Goal: Task Accomplishment & Management: Use online tool/utility

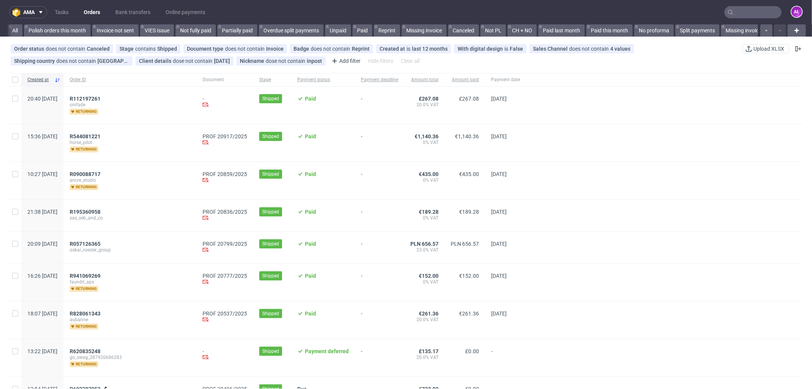
scroll to position [0, 1190]
click at [732, 13] on input "text" at bounding box center [753, 12] width 57 height 12
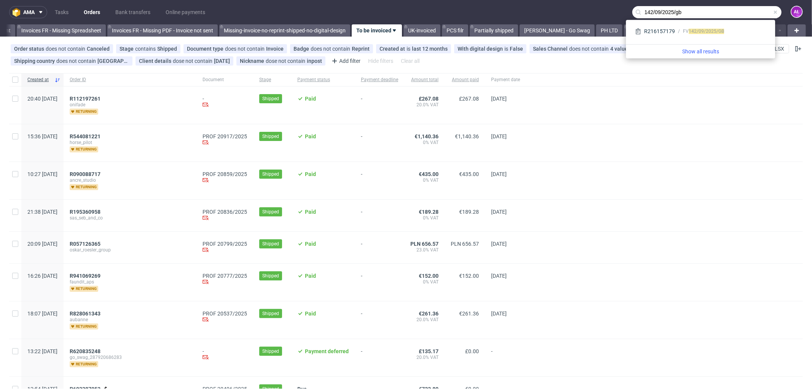
type input "142/09/2025/gb"
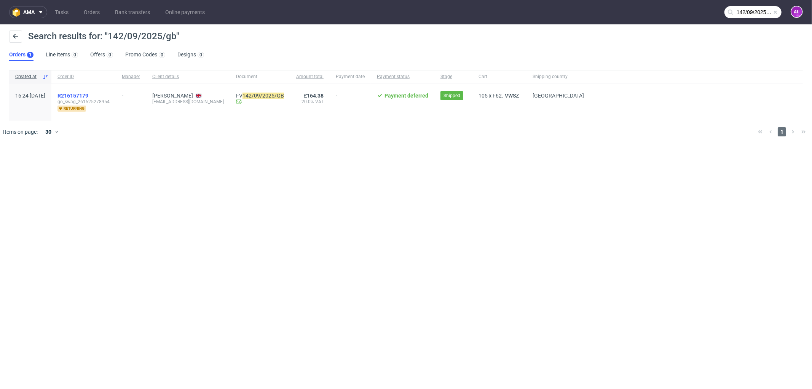
click at [88, 94] on span "R216157179" at bounding box center [73, 96] width 31 height 6
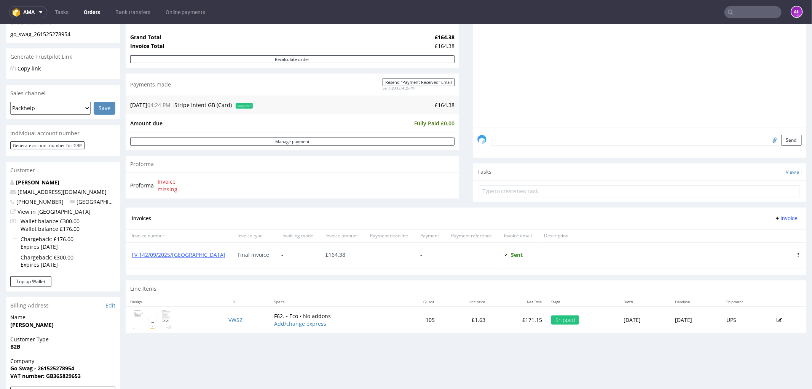
scroll to position [127, 0]
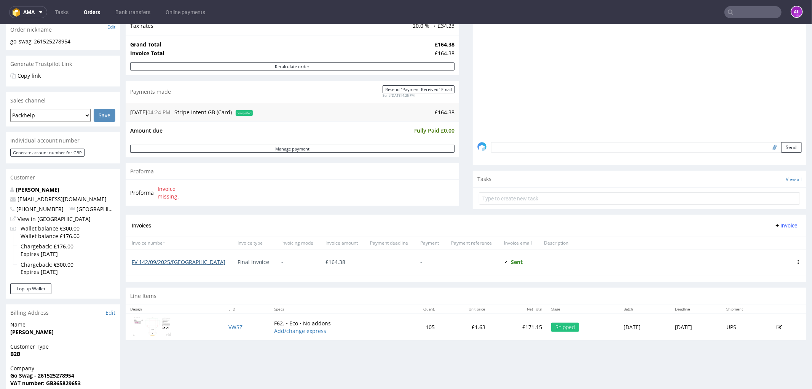
click at [164, 262] on link "FV 142/09/2025/GB" at bounding box center [179, 261] width 94 height 7
click at [170, 260] on link "FV 142/09/2025/GB" at bounding box center [179, 261] width 94 height 7
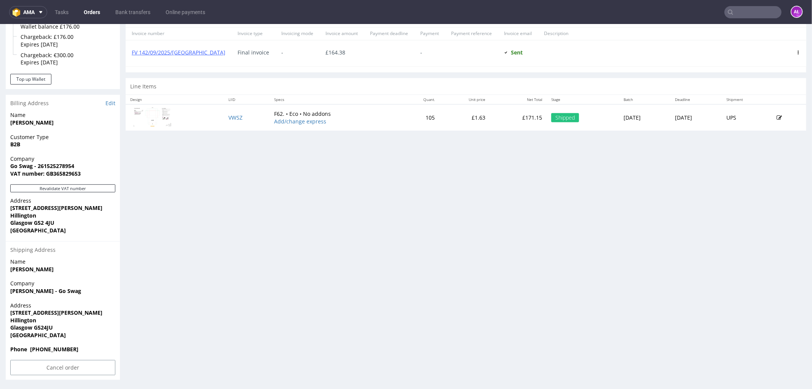
scroll to position [2, 0]
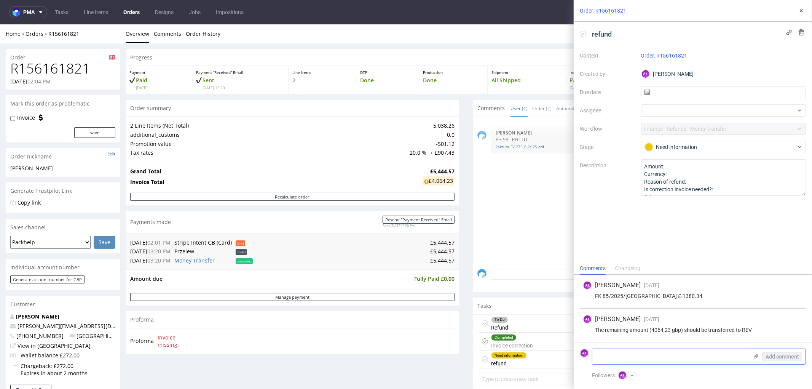
click at [599, 356] on textarea at bounding box center [671, 356] width 156 height 15
paste textarea "Our Bank Is : HSBC 2 Cloth Hall Street Huddersfield HD1 2ES Account Name : Morr…"
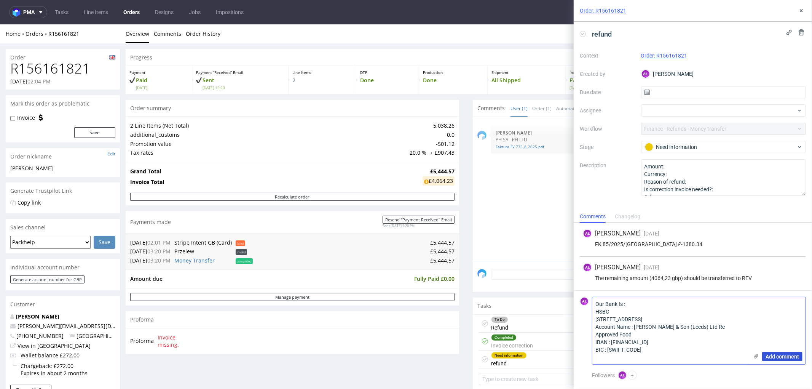
type textarea "Our Bank Is : HSBC 2 Cloth Hall Street Huddersfield HD1 2ES Account Name : Morr…"
click at [783, 357] on span "Add comment" at bounding box center [783, 356] width 34 height 5
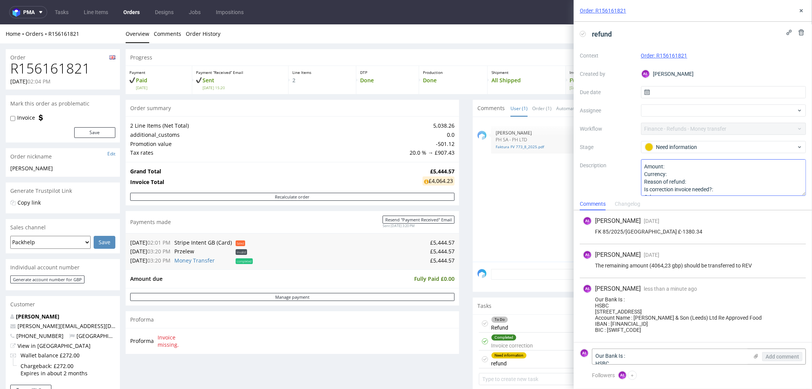
scroll to position [9, 0]
click at [672, 146] on div "Need information" at bounding box center [721, 147] width 152 height 8
click at [682, 166] on div "To Do" at bounding box center [719, 165] width 147 height 8
click at [802, 8] on icon at bounding box center [802, 11] width 6 height 6
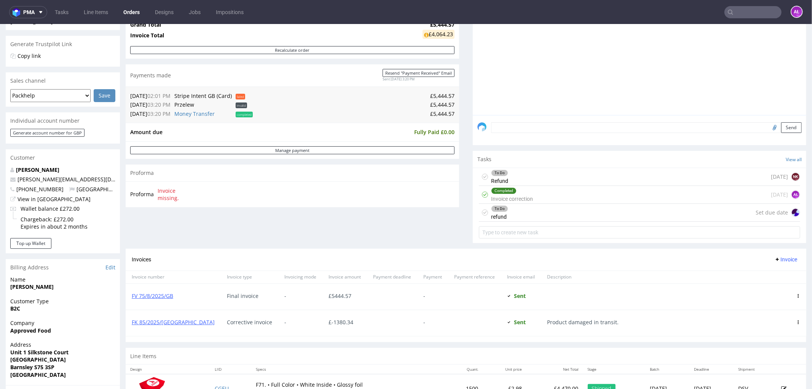
scroll to position [169, 0]
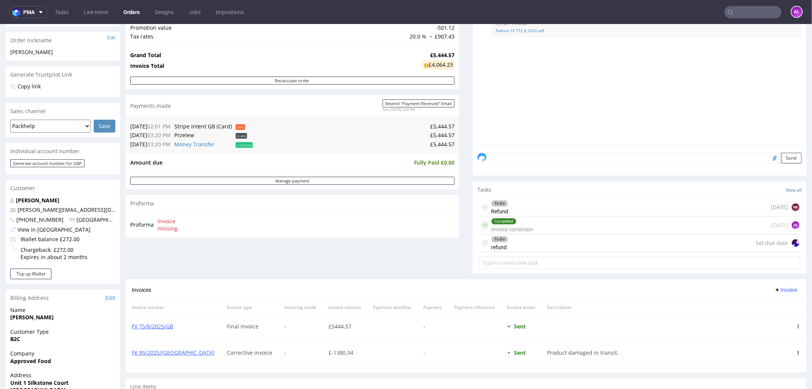
scroll to position [127, 0]
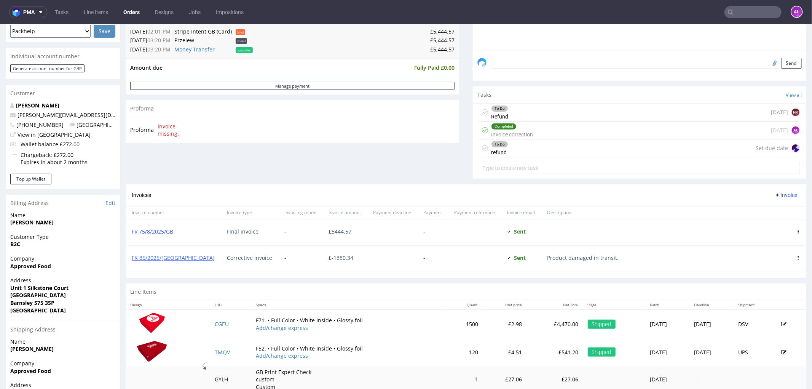
scroll to position [211, 0]
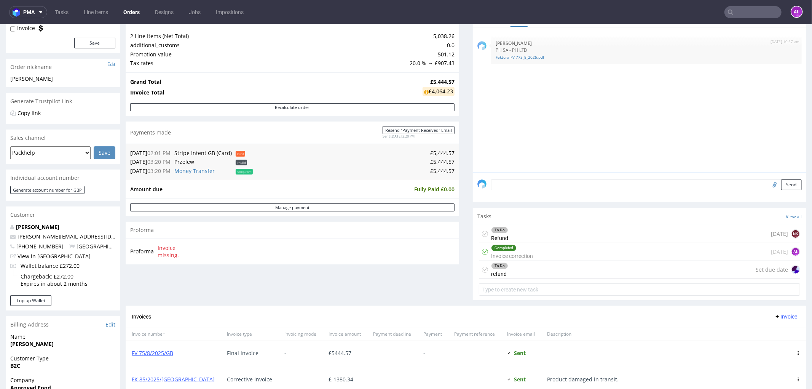
scroll to position [85, 0]
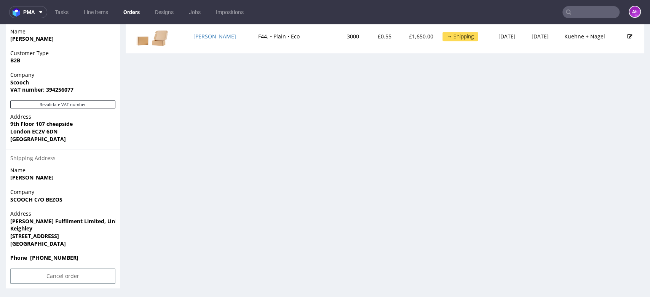
scroll to position [395, 0]
drag, startPoint x: 70, startPoint y: 200, endPoint x: 4, endPoint y: 203, distance: 65.9
copy strong "SCOOCH C/O BEZOS"
drag, startPoint x: 10, startPoint y: 222, endPoint x: 34, endPoint y: 229, distance: 24.8
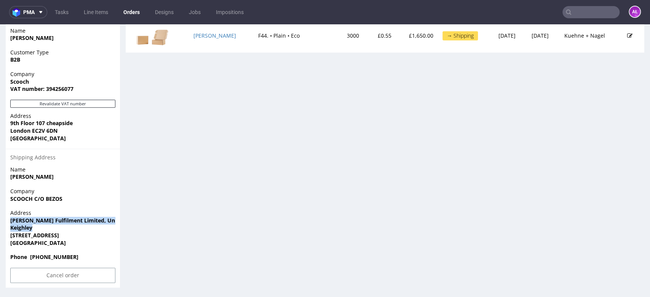
click at [34, 229] on div "Address Ogden Fulfilment Limited, Unit 3F, Acre Park Keighley Keighley BD21 4JH…" at bounding box center [63, 231] width 114 height 44
copy p "Ogden Fulfilment Limited, Unit 3F, Acre Park Keighley"
click at [39, 237] on strong "Keighley BD21 4JH" at bounding box center [34, 235] width 49 height 7
drag, startPoint x: 67, startPoint y: 235, endPoint x: 121, endPoint y: 219, distance: 56.8
click at [68, 235] on span "Keighley BD21 4JH" at bounding box center [62, 236] width 105 height 8
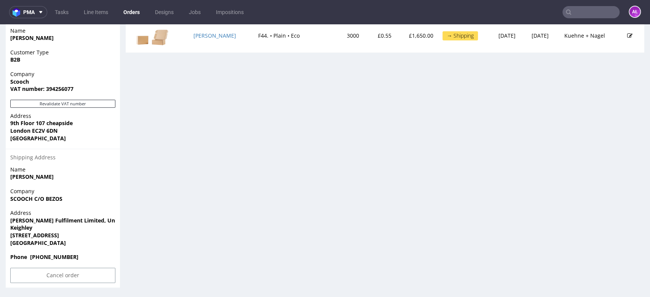
copy strong "BD21 4JH"
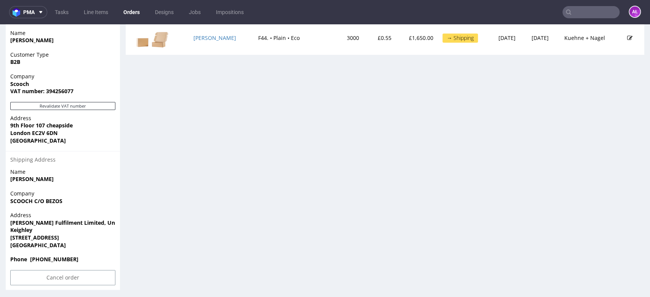
scroll to position [268, 0]
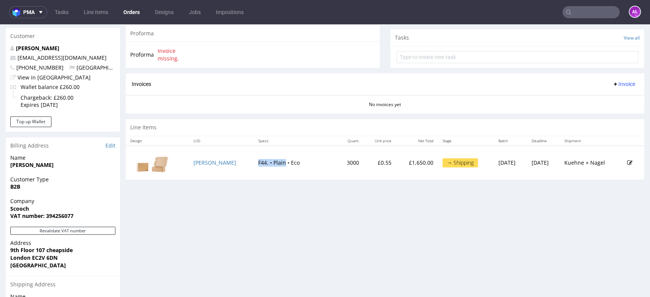
drag, startPoint x: 217, startPoint y: 164, endPoint x: 247, endPoint y: 164, distance: 29.7
click at [254, 164] on td "F44. • Plain • Eco" at bounding box center [295, 163] width 83 height 34
copy td "F44. • Plain"
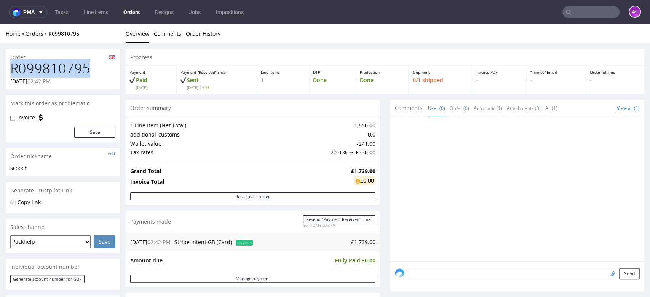
drag, startPoint x: 64, startPoint y: 70, endPoint x: 0, endPoint y: 71, distance: 64.4
copy h1 "R099810795"
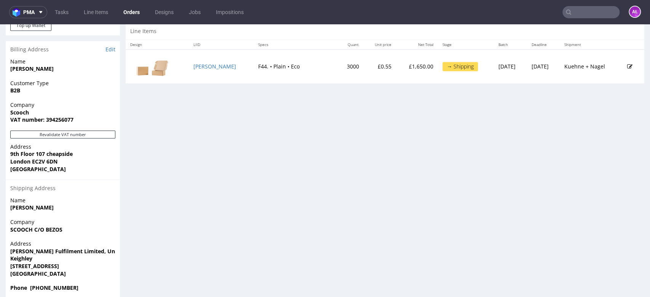
scroll to position [395, 0]
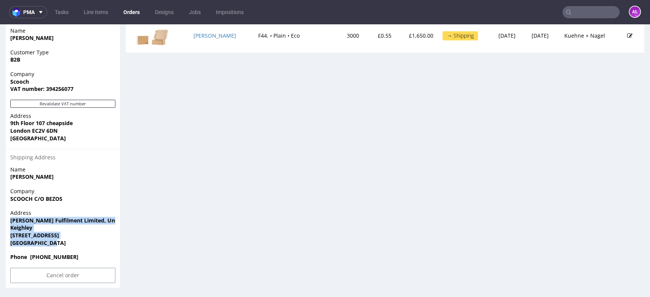
drag, startPoint x: 53, startPoint y: 246, endPoint x: 3, endPoint y: 219, distance: 57.1
copy p "Ogden Fulfilment Limited, Unit 3F, Acre Park Keighley Keighley BD21 4JH United …"
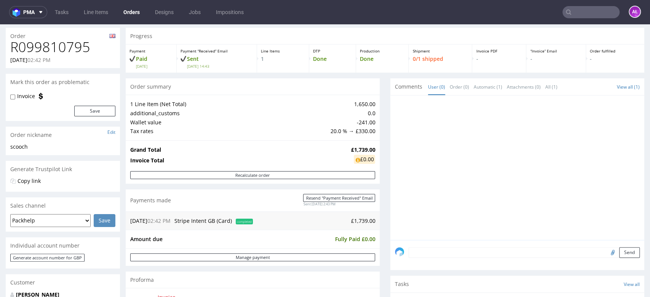
scroll to position [0, 0]
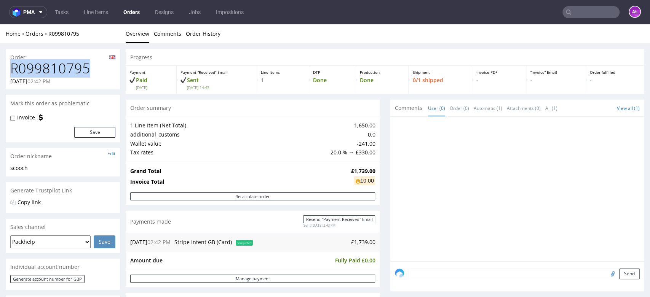
drag, startPoint x: 93, startPoint y: 66, endPoint x: 9, endPoint y: 66, distance: 83.4
click at [9, 66] on div "R099810795 06.10.2025 02:42 PM" at bounding box center [63, 75] width 114 height 29
copy h1 "R099810795"
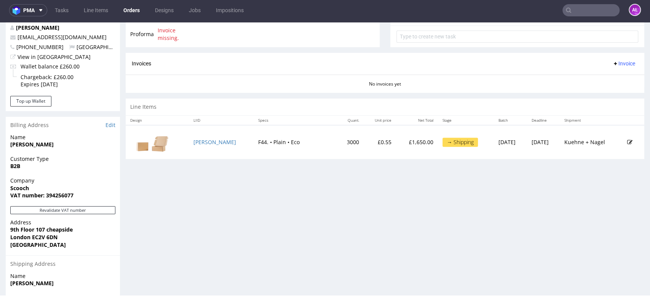
scroll to position [268, 0]
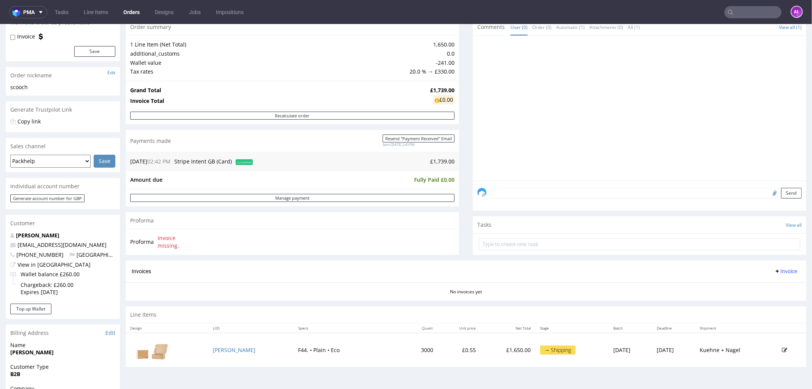
scroll to position [85, 0]
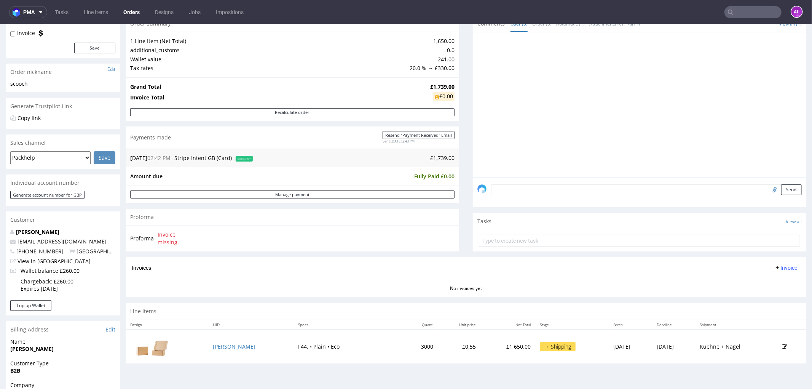
click at [555, 188] on textarea at bounding box center [646, 189] width 311 height 11
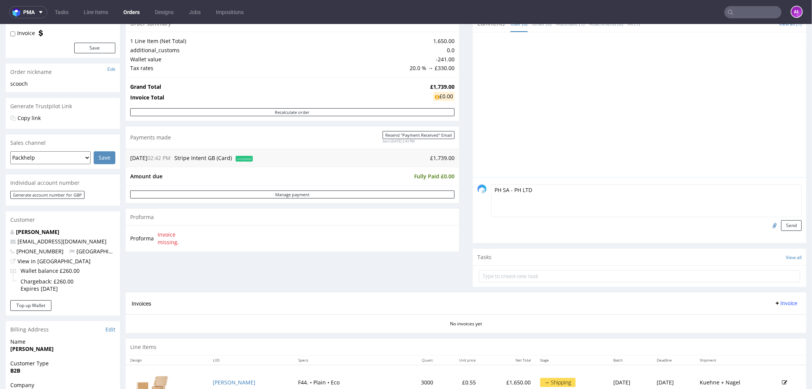
type textarea "PH SA - PH LTD"
click at [769, 225] on input "file" at bounding box center [774, 225] width 11 height 10
type input "C:\fakepath\Faktura FV 366_10_2025.pdf"
click at [781, 223] on button "Send" at bounding box center [791, 225] width 21 height 11
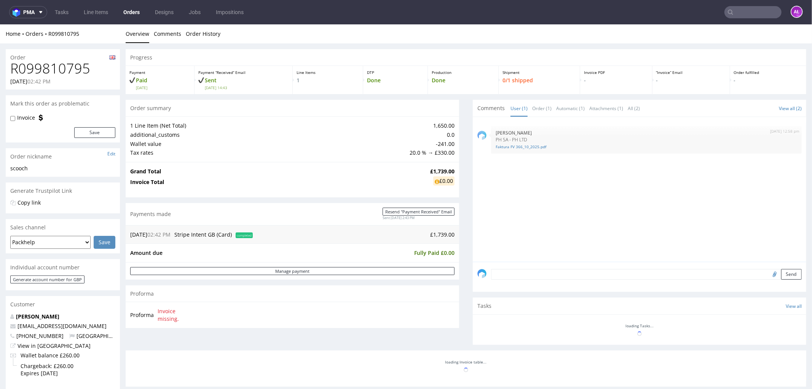
scroll to position [0, 0]
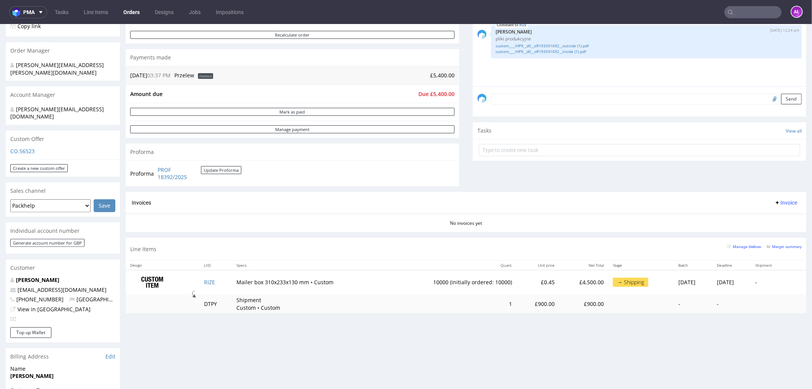
scroll to position [85, 0]
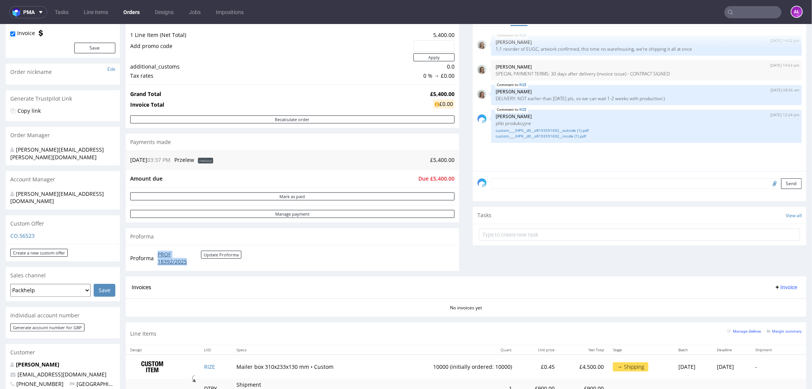
drag, startPoint x: 156, startPoint y: 253, endPoint x: 187, endPoint y: 262, distance: 31.9
click at [187, 262] on td "PROF 18392/2025 Update Proforma" at bounding box center [199, 257] width 86 height 16
copy link "PROF 18392/2025"
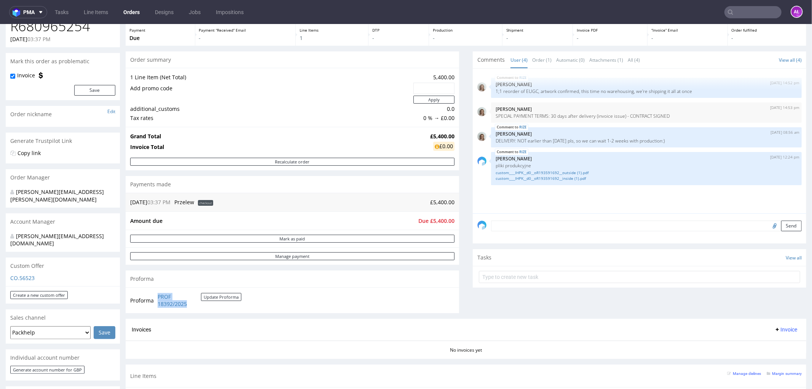
scroll to position [211, 0]
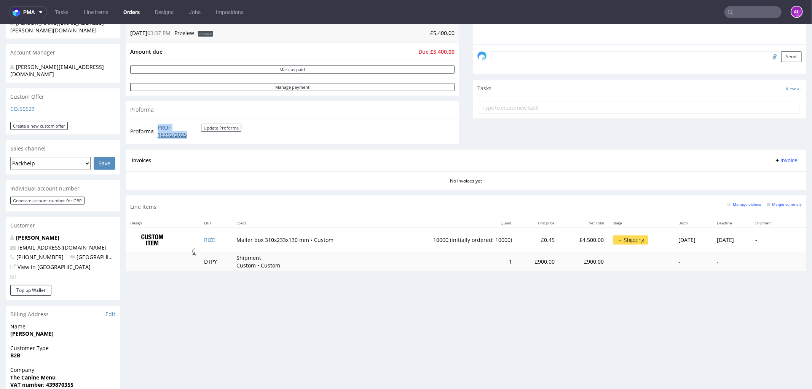
copy link "PROF 18392/2025"
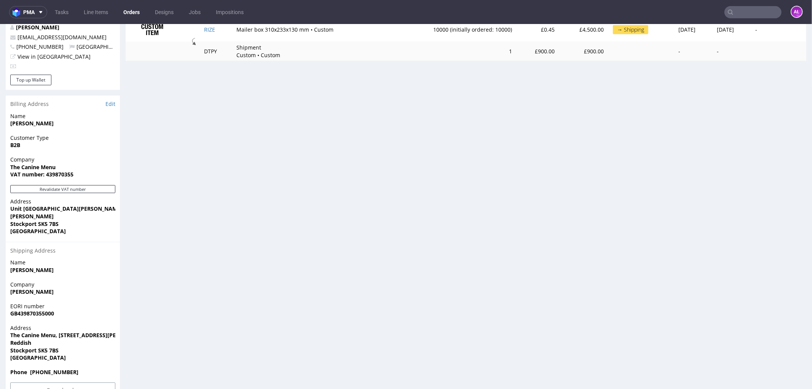
scroll to position [429, 0]
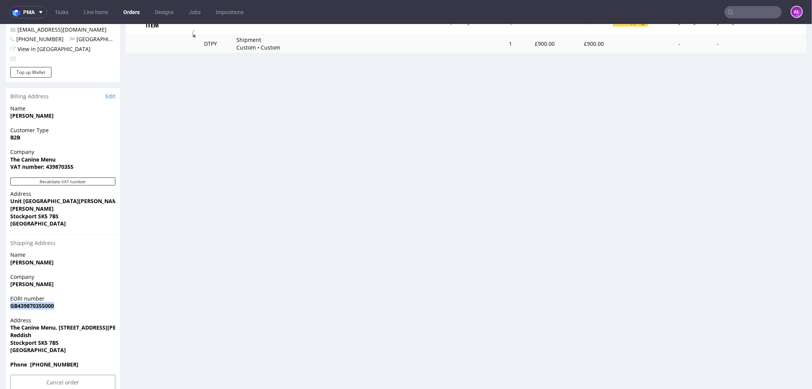
drag, startPoint x: 50, startPoint y: 290, endPoint x: 11, endPoint y: 292, distance: 38.1
click at [11, 302] on span "GB439870355000" at bounding box center [62, 306] width 105 height 8
copy strong "GB439870355000"
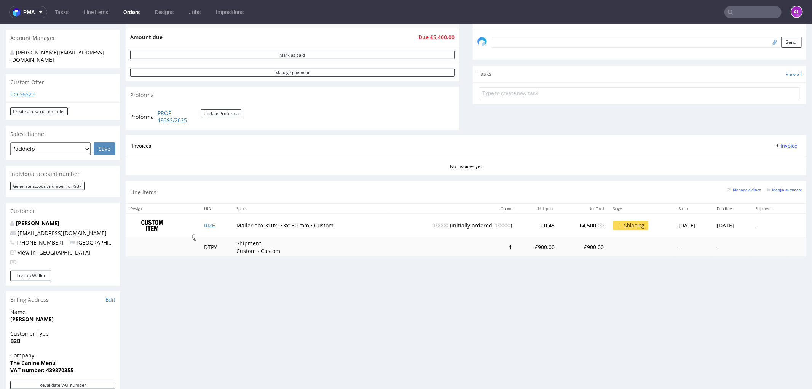
scroll to position [302, 0]
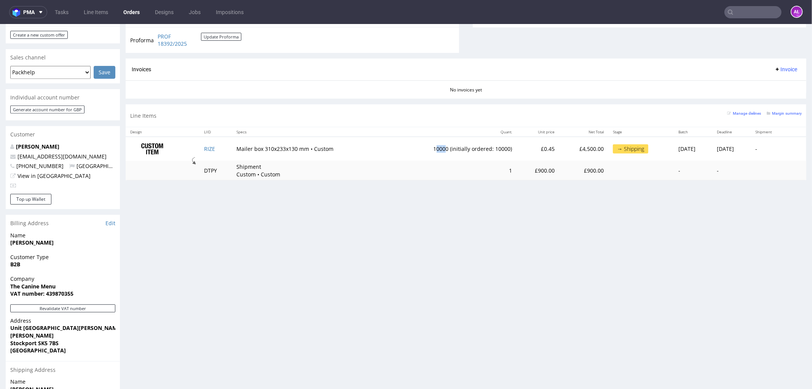
drag, startPoint x: 417, startPoint y: 151, endPoint x: 426, endPoint y: 151, distance: 8.4
click at [426, 151] on td "10000 (initially ordered: 10000)" at bounding box center [452, 148] width 129 height 24
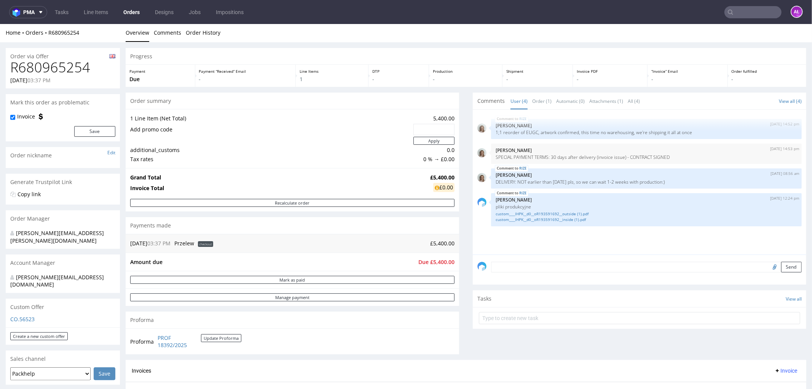
scroll to position [0, 0]
drag, startPoint x: 91, startPoint y: 69, endPoint x: -1, endPoint y: 66, distance: 92.6
copy h1 "R680965254"
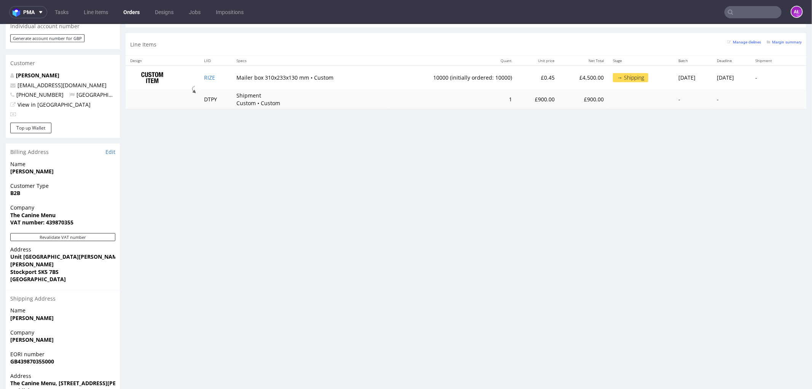
scroll to position [429, 0]
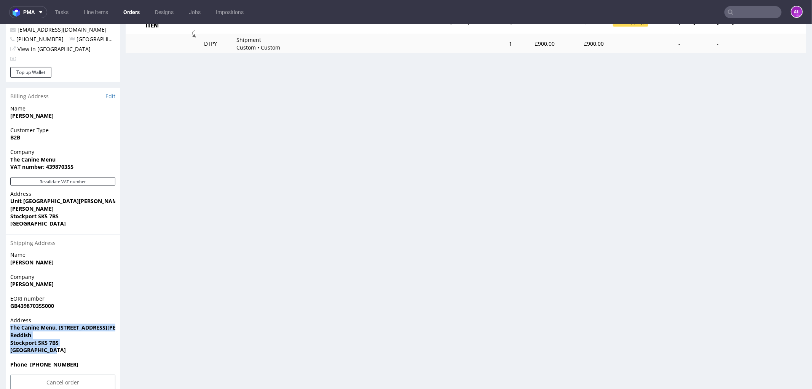
drag, startPoint x: 48, startPoint y: 332, endPoint x: 11, endPoint y: 310, distance: 43.0
click at [11, 316] on p "Address The Canine Menu, Unit 2 Greg Street Industrial Centre, Greg Street, Red…" at bounding box center [62, 334] width 105 height 37
copy p "The Canine Menu, Unit 2 Greg Street Industrial Centre, Greg Street, Reddish Sto…"
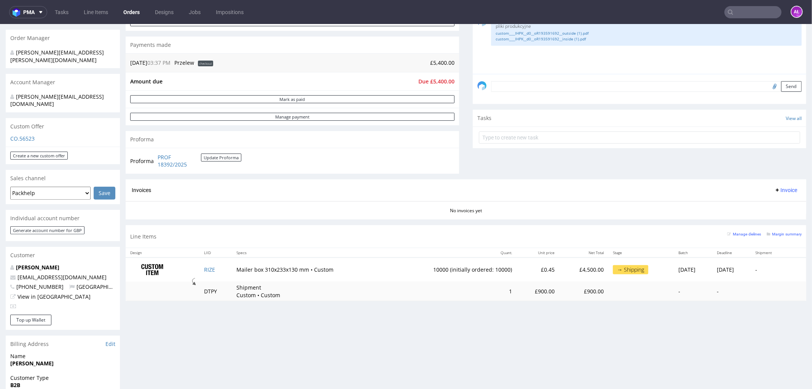
scroll to position [296, 0]
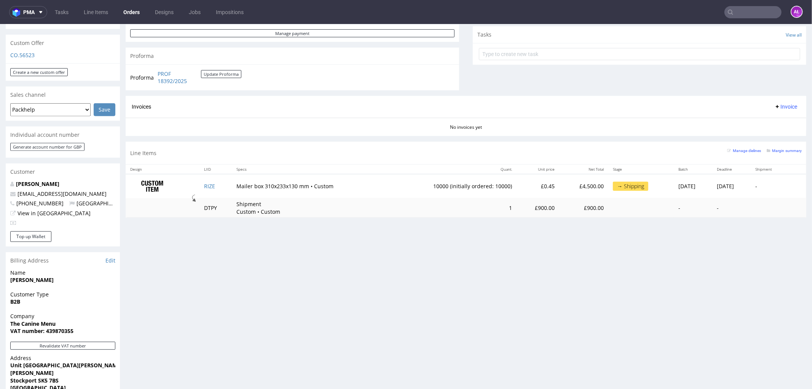
scroll to position [260, 0]
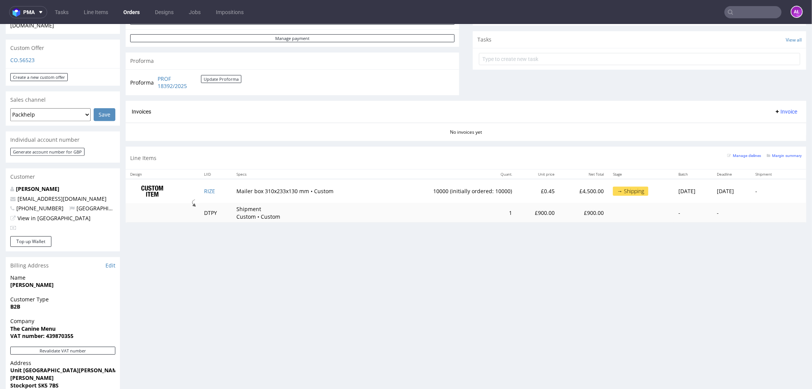
click at [775, 110] on span "Invoice" at bounding box center [786, 111] width 23 height 6
click at [773, 139] on span "Upload" at bounding box center [773, 141] width 37 height 8
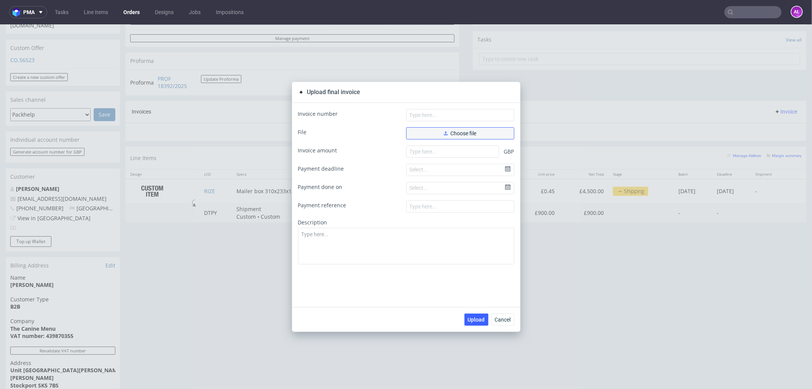
click at [470, 134] on span "Choose file" at bounding box center [460, 132] width 33 height 5
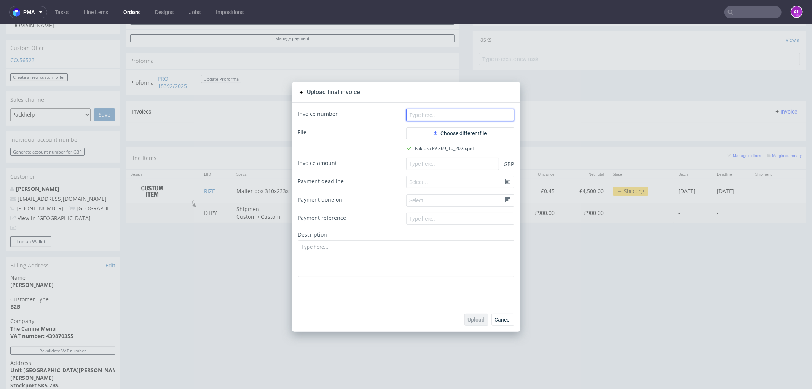
drag, startPoint x: 465, startPoint y: 115, endPoint x: 343, endPoint y: 161, distance: 130.6
click at [465, 115] on input "text" at bounding box center [460, 115] width 108 height 12
paste input "FV 369/10/2025"
type input "FV 369/10/2025"
drag, startPoint x: 451, startPoint y: 163, endPoint x: 447, endPoint y: 195, distance: 32.2
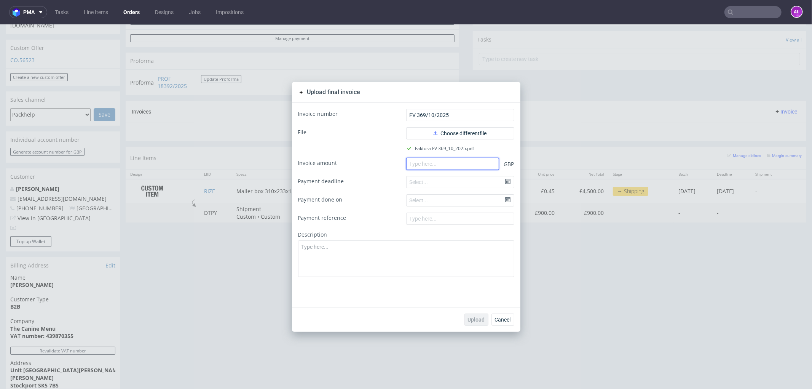
click at [451, 163] on input "number" at bounding box center [452, 163] width 93 height 12
paste input "2700.00"
type input "2700.00"
click at [468, 315] on button "Upload" at bounding box center [477, 319] width 24 height 12
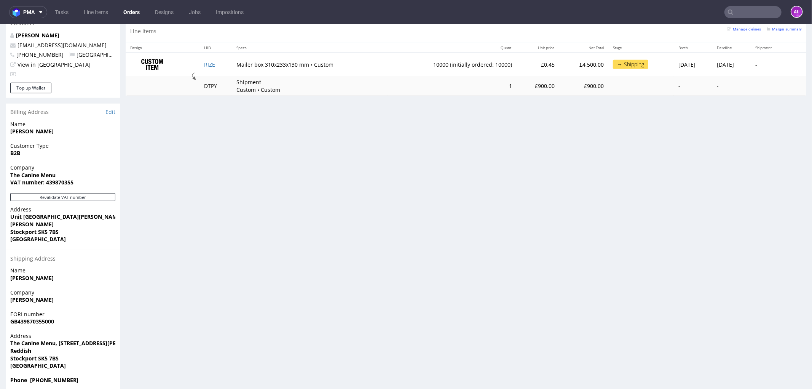
scroll to position [429, 0]
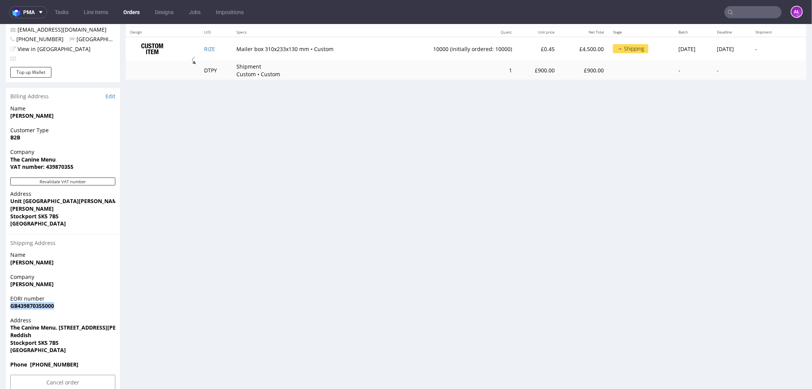
drag, startPoint x: 60, startPoint y: 291, endPoint x: 0, endPoint y: 291, distance: 60.2
click at [0, 291] on div "Order via Offer R680965254 [DATE] 03:37 PM [PERSON_NAME] this order as problema…" at bounding box center [406, 7] width 812 height 786
copy strong "GB439870355000"
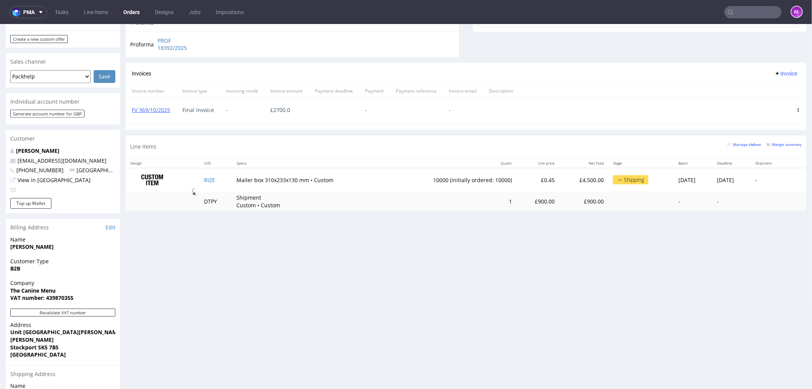
scroll to position [302, 0]
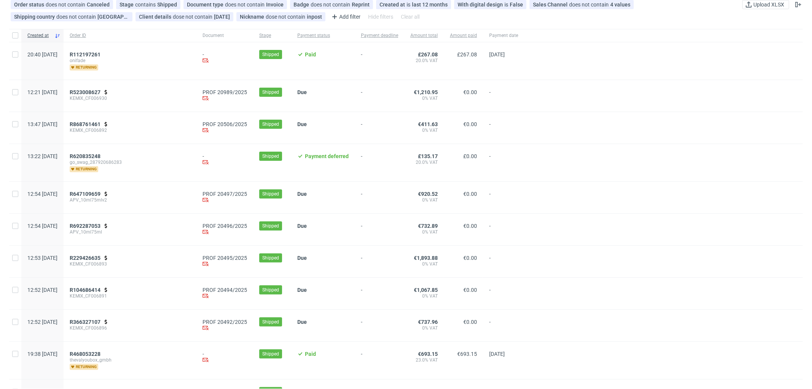
scroll to position [42, 0]
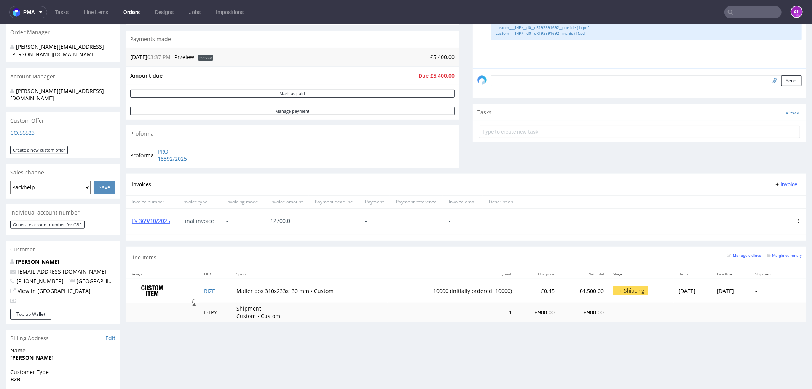
scroll to position [211, 0]
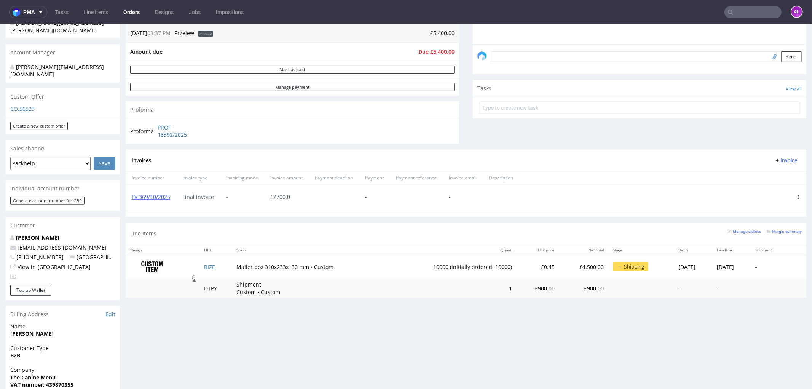
click at [776, 162] on span "Invoice" at bounding box center [786, 160] width 23 height 6
click at [776, 176] on span "Upload" at bounding box center [773, 177] width 37 height 8
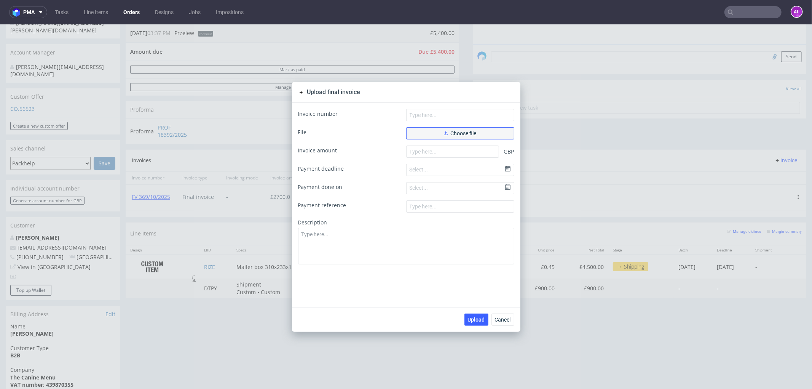
click at [438, 133] on button "Choose file" at bounding box center [460, 133] width 108 height 12
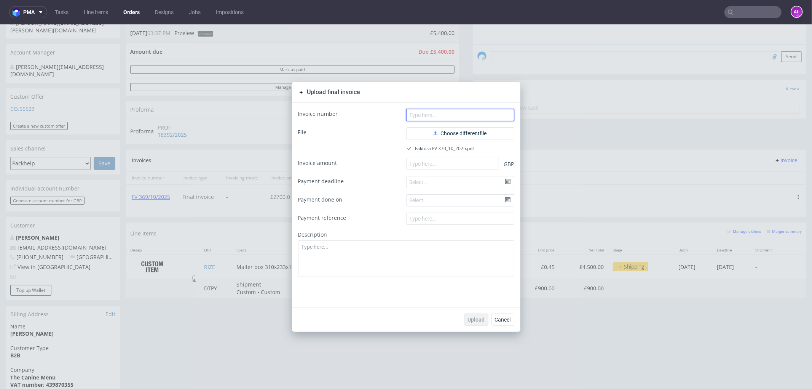
click at [428, 114] on input "text" at bounding box center [460, 115] width 108 height 12
paste input "FV 370/10/2025"
type input "FV 370/10/2025"
click at [449, 168] on input "number" at bounding box center [452, 163] width 93 height 12
paste input "2700.00"
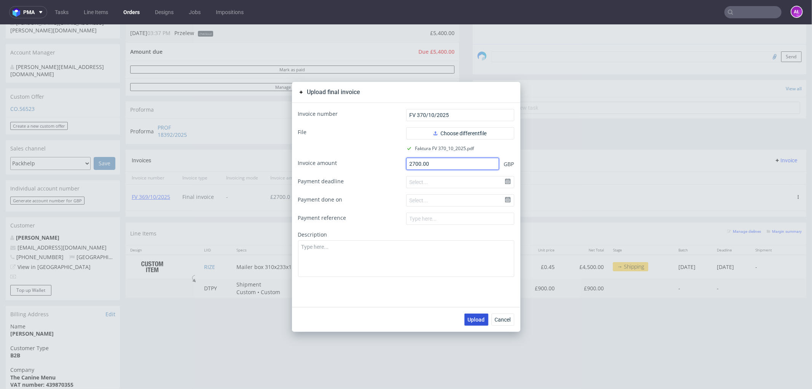
type input "2700.00"
click at [470, 320] on span "Upload" at bounding box center [476, 318] width 17 height 5
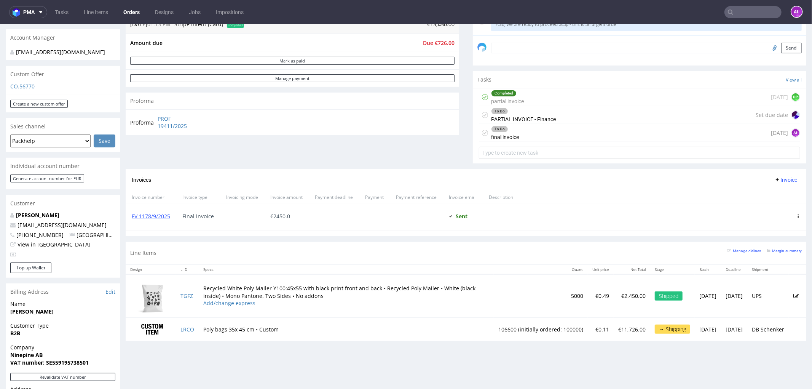
scroll to position [211, 0]
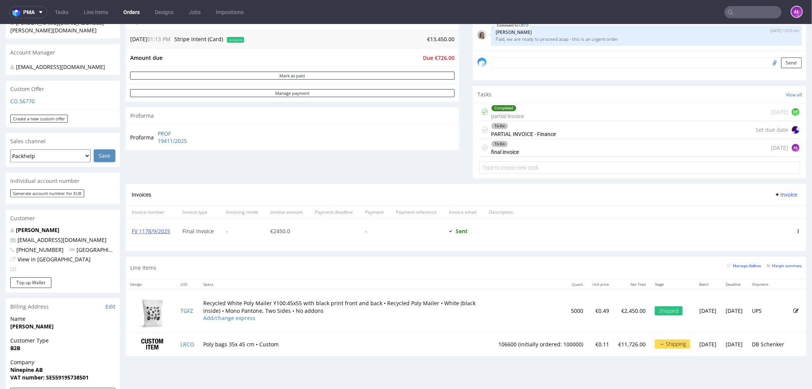
click at [510, 132] on div "To Do PARTIAL INVOICE - Finance" at bounding box center [523, 130] width 65 height 18
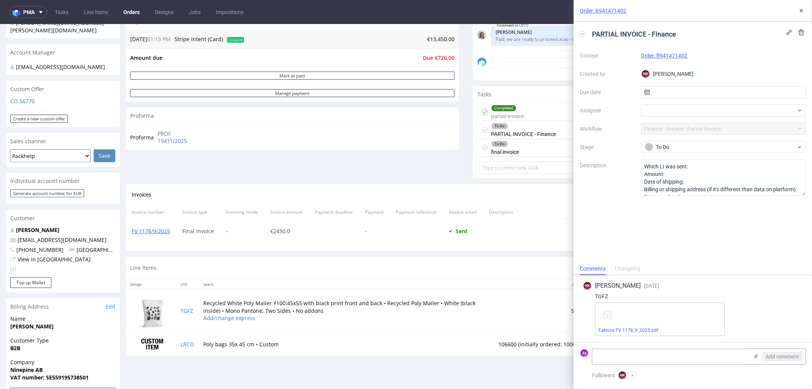
click at [520, 150] on div "To Do final invoice [DATE] AŁ" at bounding box center [639, 148] width 321 height 18
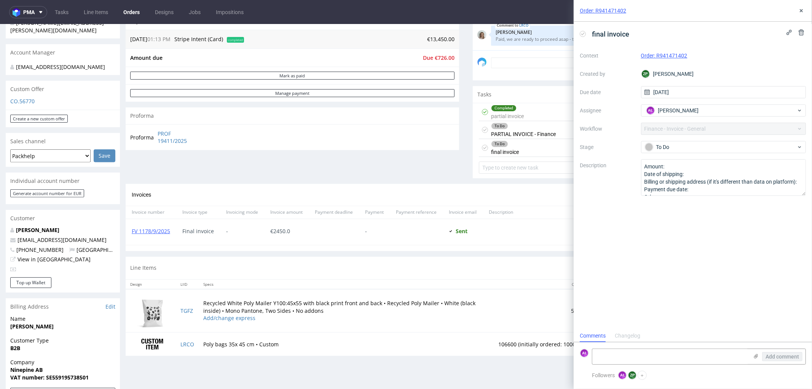
scroll to position [6, 0]
click at [800, 11] on icon at bounding box center [802, 11] width 6 height 6
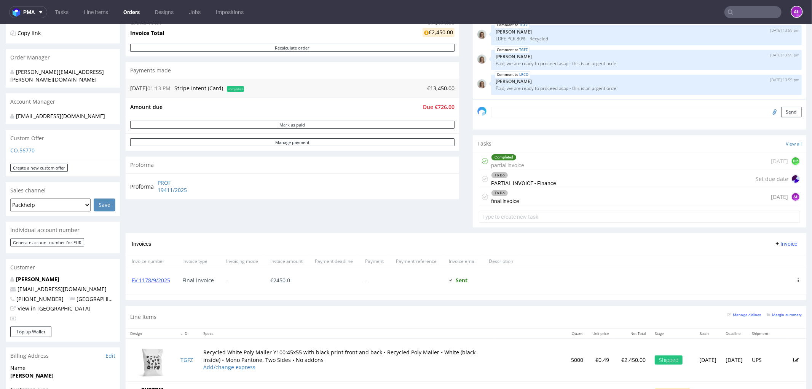
scroll to position [211, 0]
